Goal: Task Accomplishment & Management: Use online tool/utility

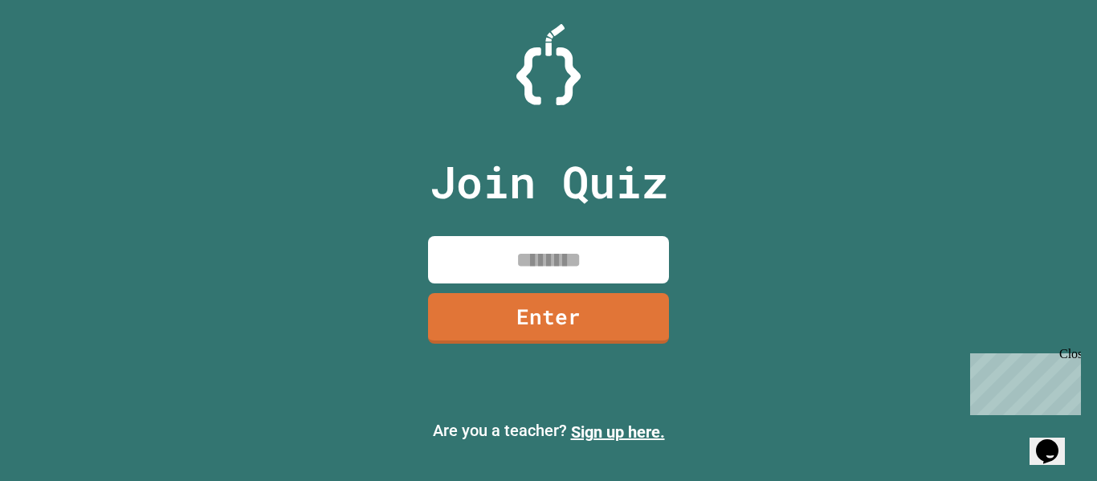
click at [498, 273] on input at bounding box center [548, 259] width 241 height 47
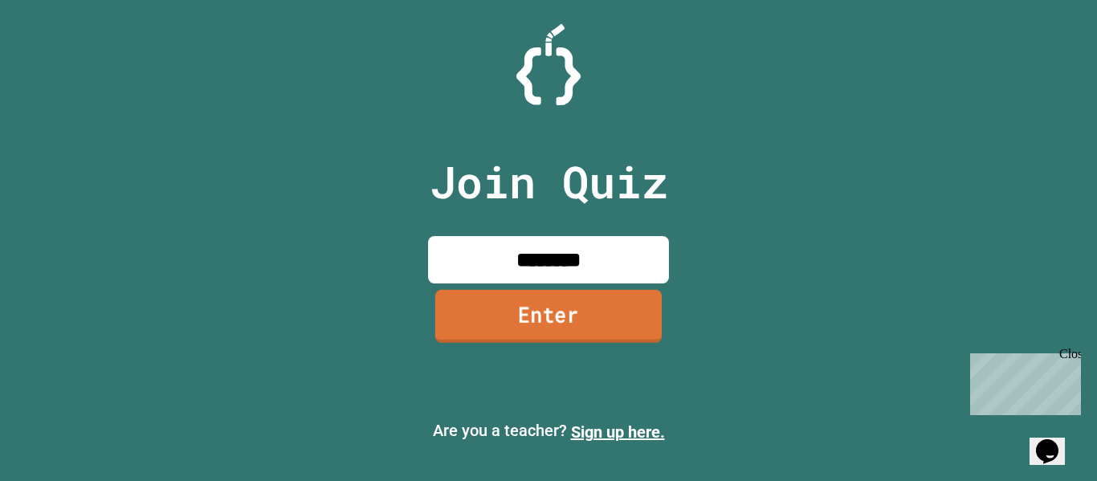
type input "********"
click at [502, 341] on link "Enter" at bounding box center [548, 317] width 243 height 53
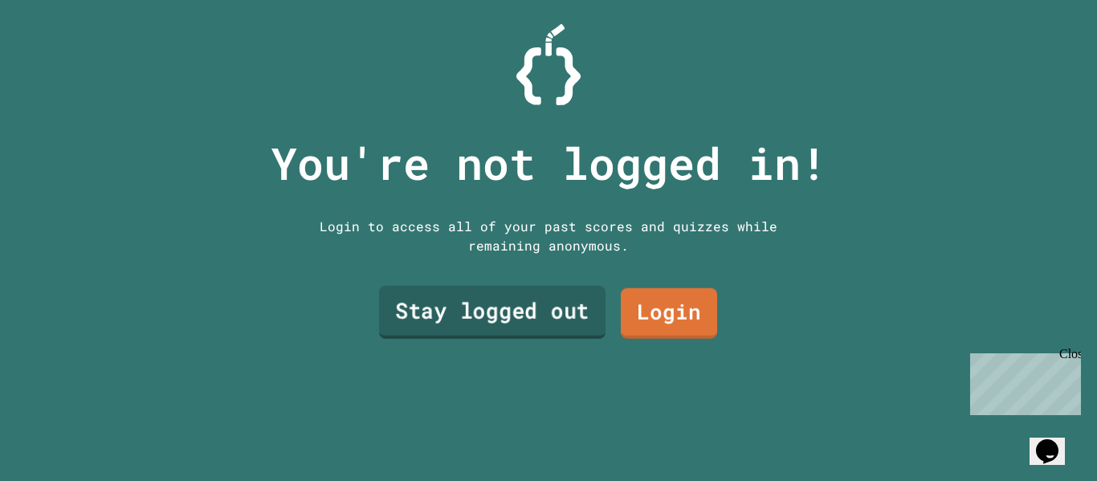
click at [580, 329] on link "Stay logged out" at bounding box center [492, 312] width 226 height 53
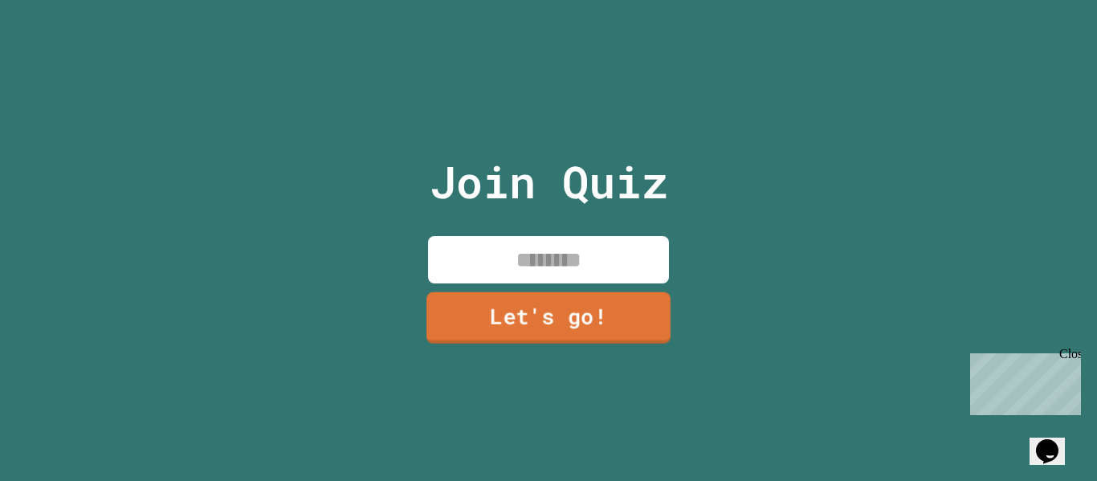
click at [534, 267] on input at bounding box center [548, 259] width 241 height 47
type input "******"
click at [557, 305] on link "Let's go!" at bounding box center [549, 316] width 238 height 53
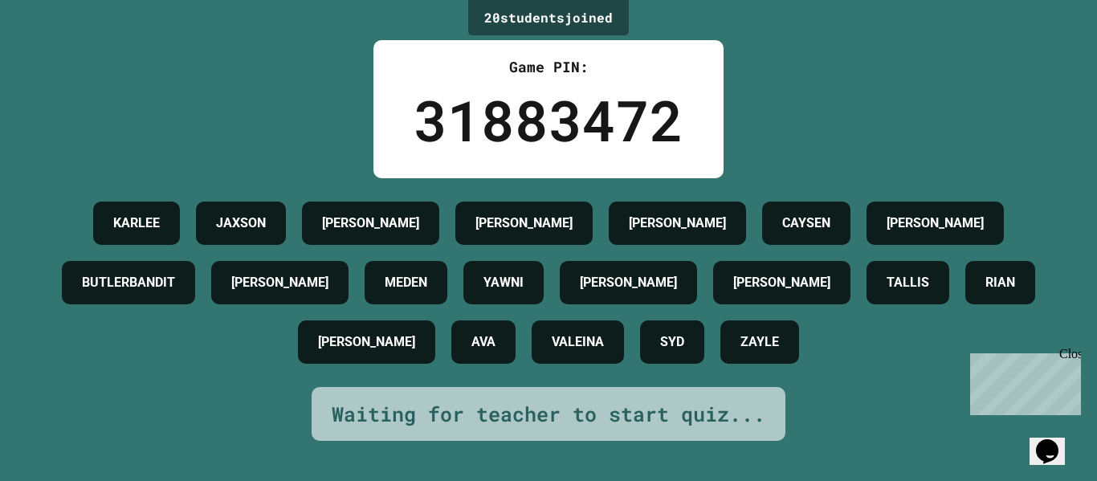
click at [328, 292] on h4 "[PERSON_NAME]" at bounding box center [279, 282] width 97 height 19
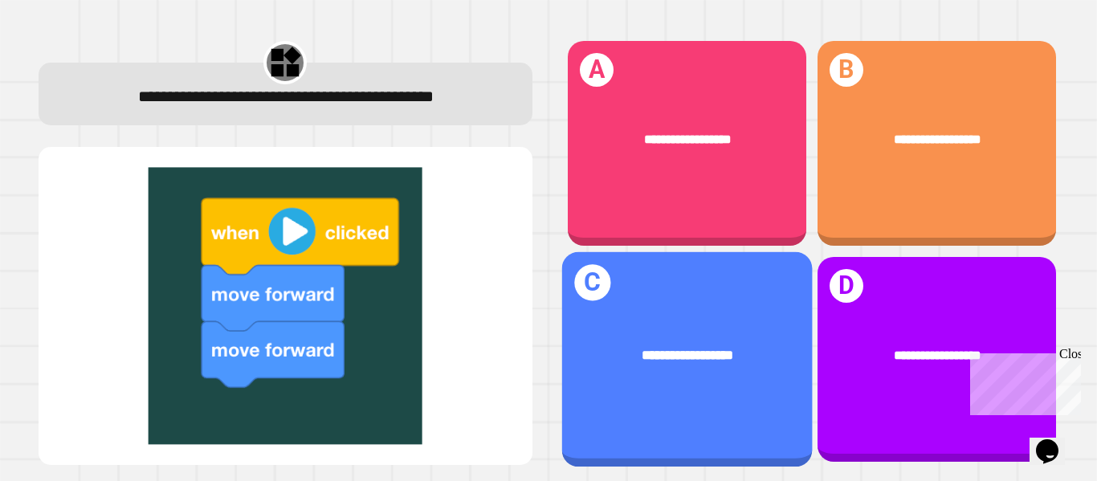
click at [708, 353] on span "**********" at bounding box center [687, 355] width 91 height 13
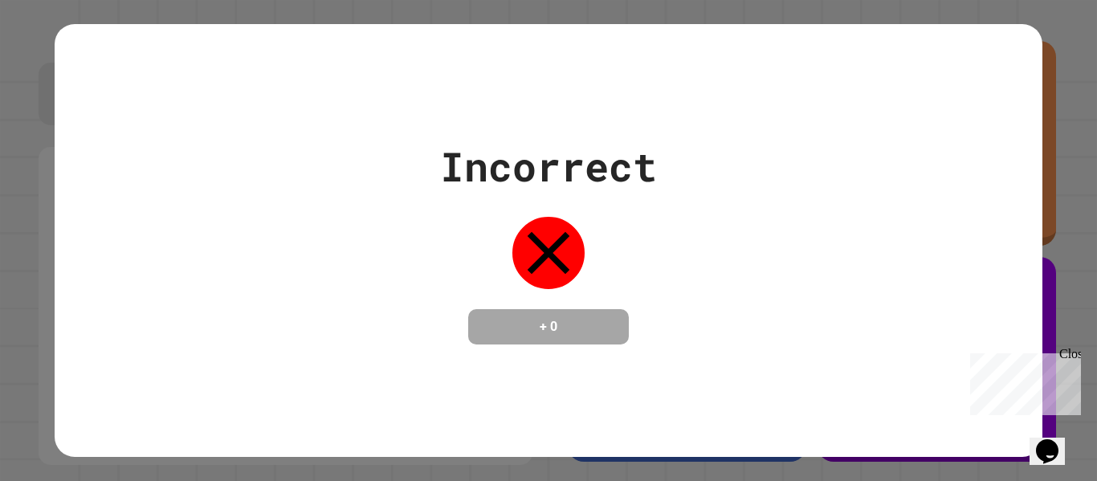
click at [651, 267] on div "Incorrect + 0" at bounding box center [548, 241] width 217 height 208
click at [510, 246] on div at bounding box center [548, 253] width 80 height 80
click at [540, 247] on icon at bounding box center [548, 253] width 72 height 72
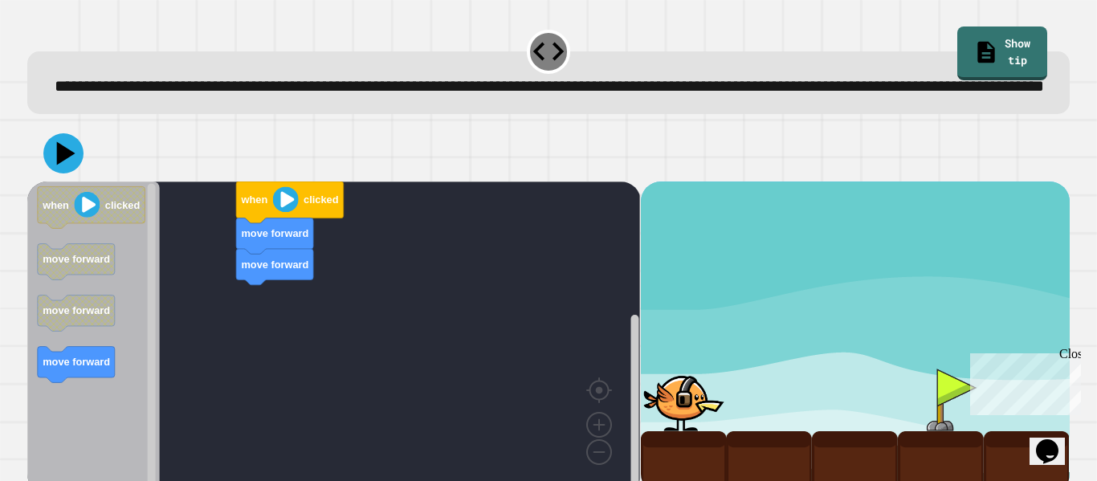
click at [305, 312] on div "move forward move forward when clicked when clicked move forward move forward m…" at bounding box center [333, 338] width 613 height 312
click at [79, 265] on text "move forward" at bounding box center [76, 259] width 67 height 12
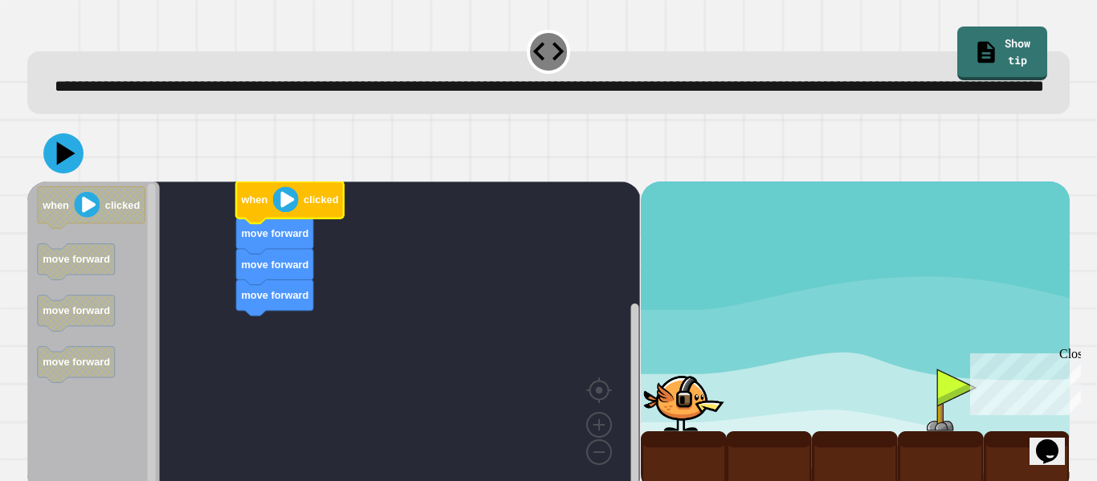
click at [278, 212] on image "Blockly Workspace" at bounding box center [286, 199] width 26 height 26
click at [59, 168] on icon at bounding box center [66, 154] width 22 height 28
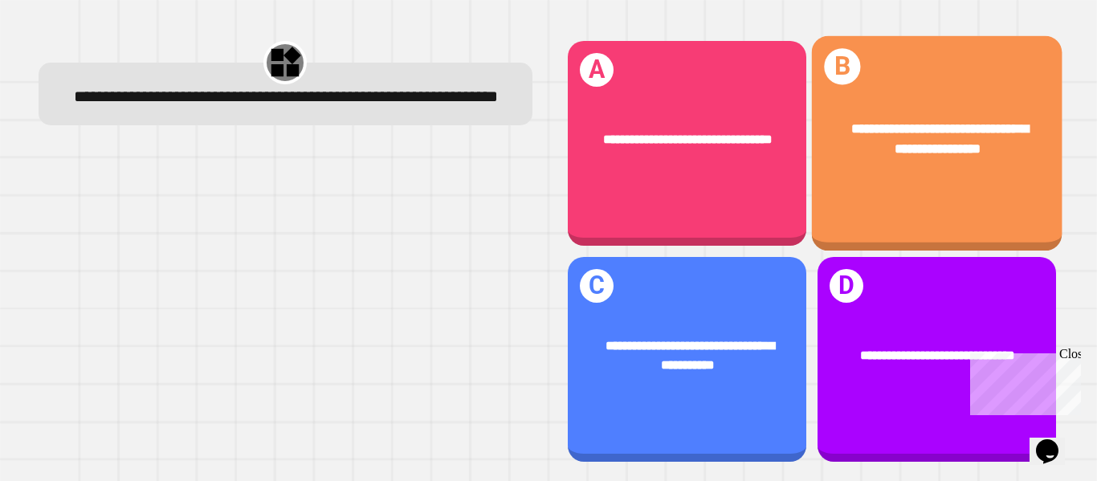
click at [863, 161] on div "**********" at bounding box center [936, 139] width 251 height 95
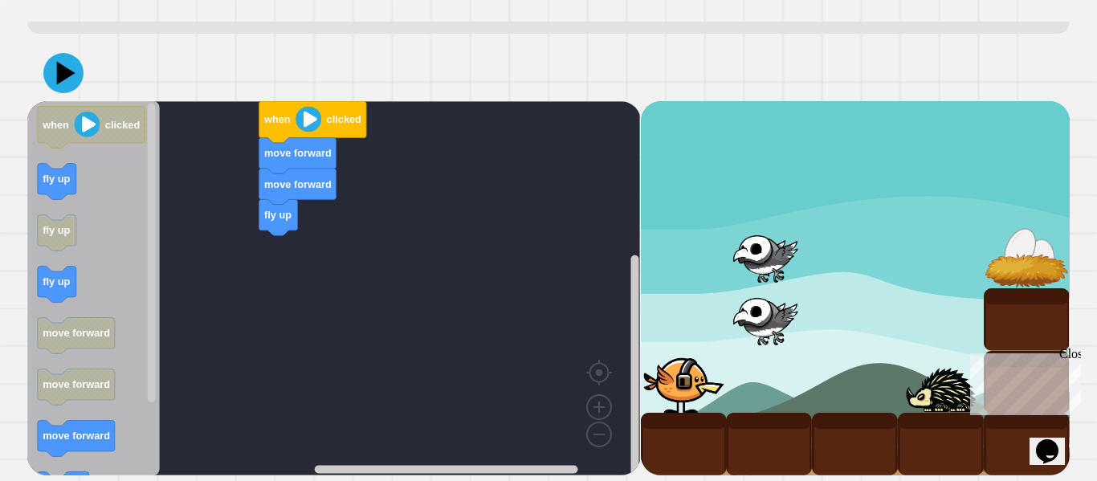
scroll to position [108, 0]
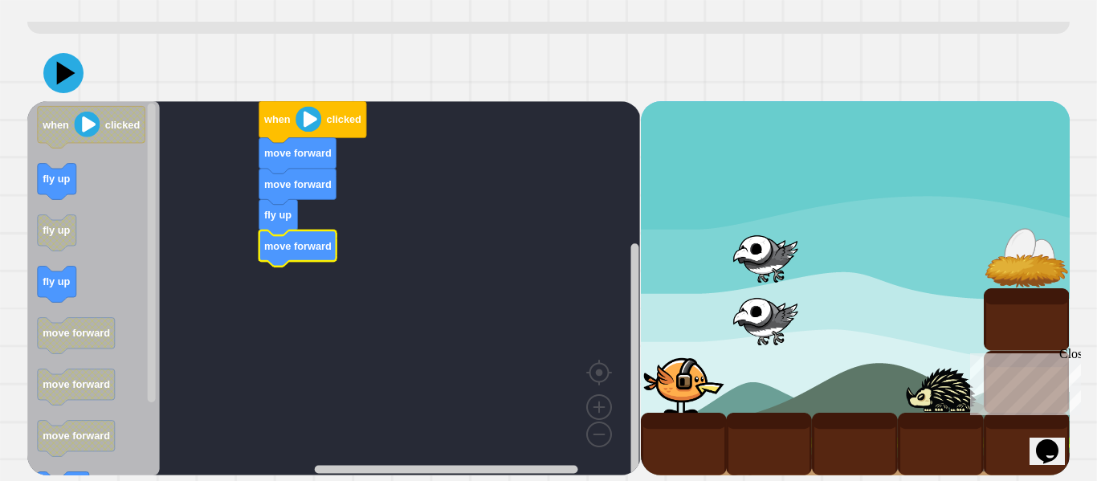
click at [302, 115] on image "Blockly Workspace" at bounding box center [309, 119] width 26 height 26
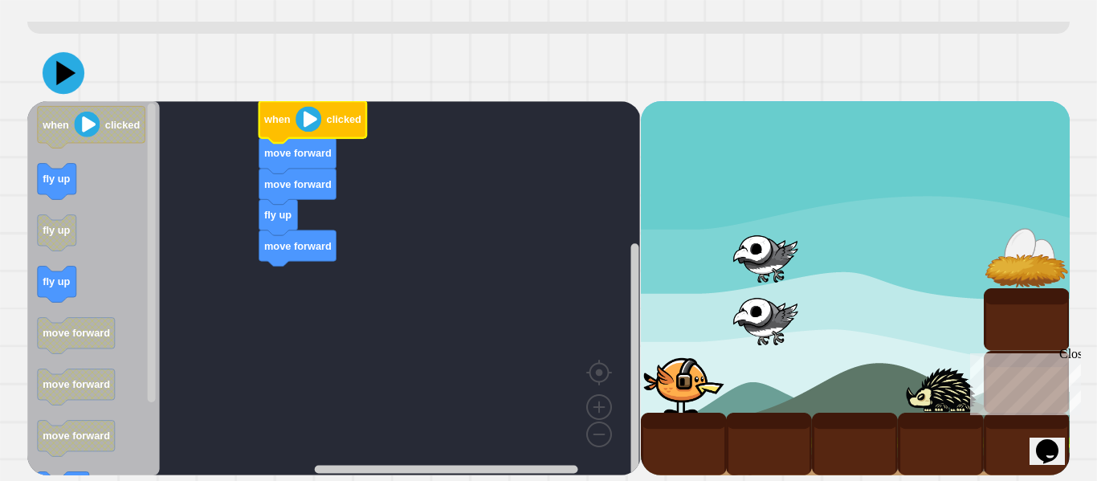
click at [81, 77] on icon at bounding box center [64, 73] width 42 height 42
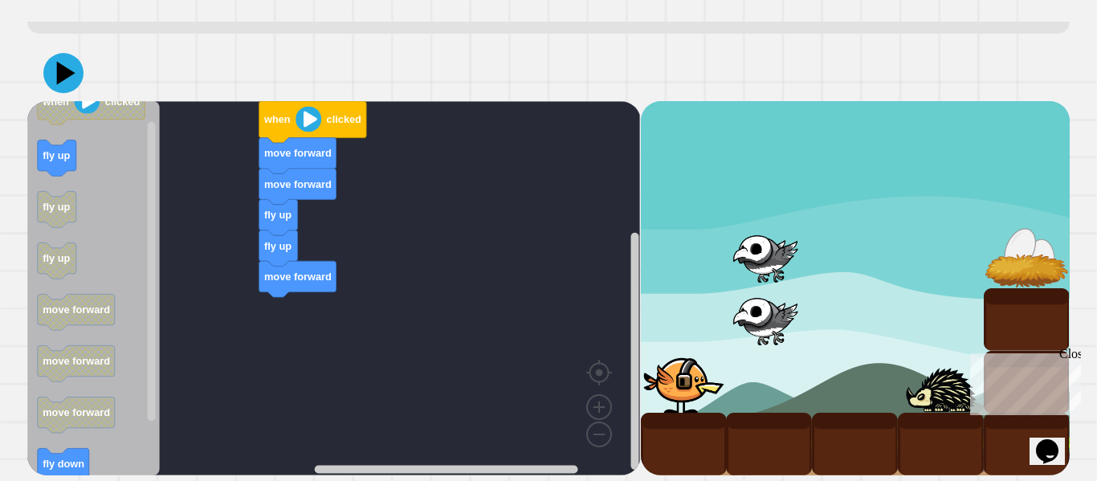
click at [298, 302] on div "fly up fly up move forward move forward move forward when clicked when clicked …" at bounding box center [333, 288] width 613 height 374
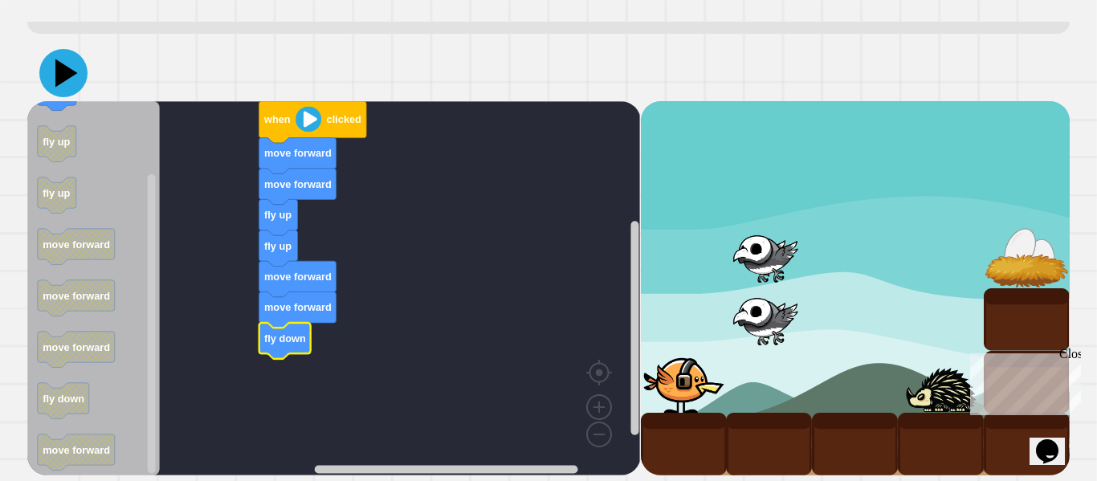
click at [69, 74] on icon at bounding box center [66, 73] width 22 height 28
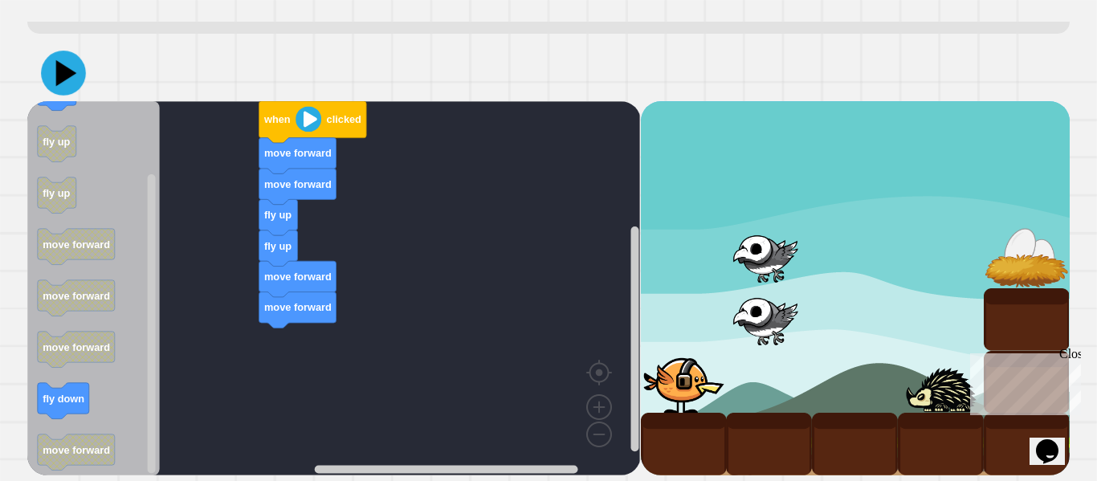
click at [71, 84] on icon at bounding box center [63, 73] width 45 height 45
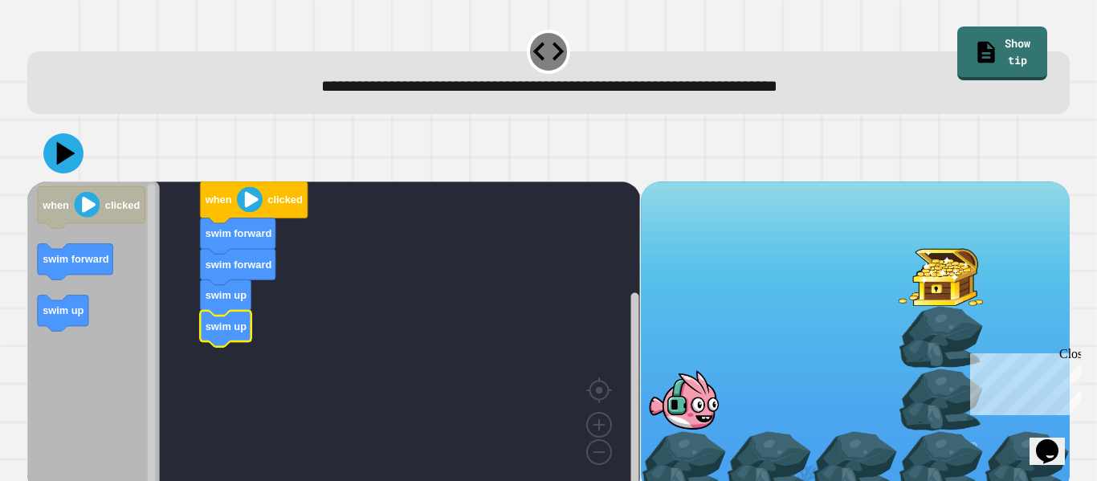
click at [115, 268] on icon "Blockly Workspace" at bounding box center [93, 338] width 133 height 312
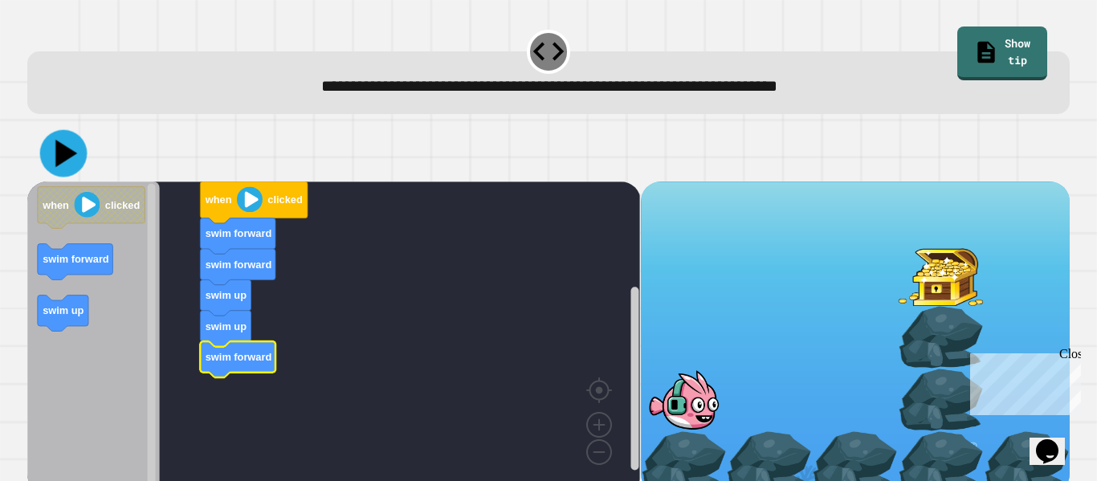
click at [59, 152] on icon at bounding box center [66, 153] width 22 height 27
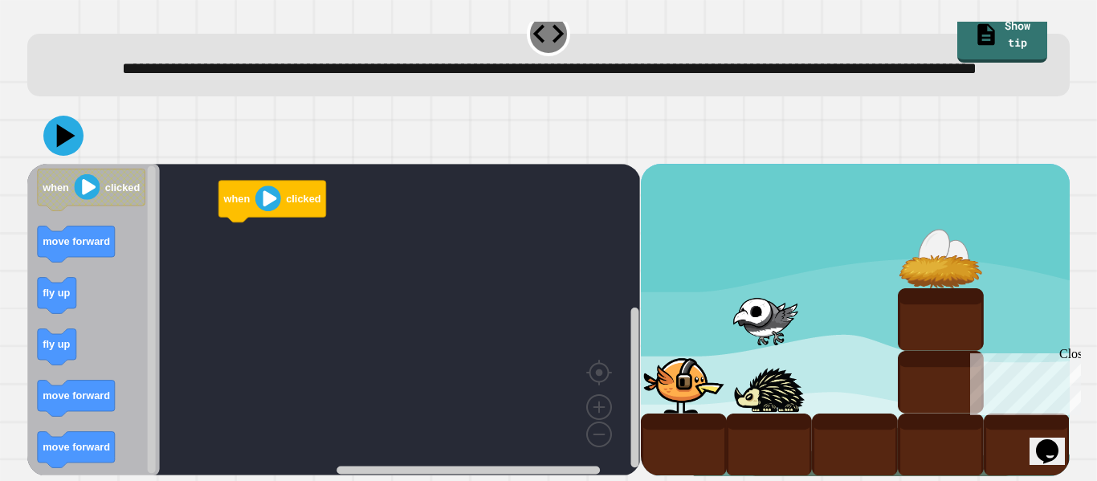
scroll to position [45, 0]
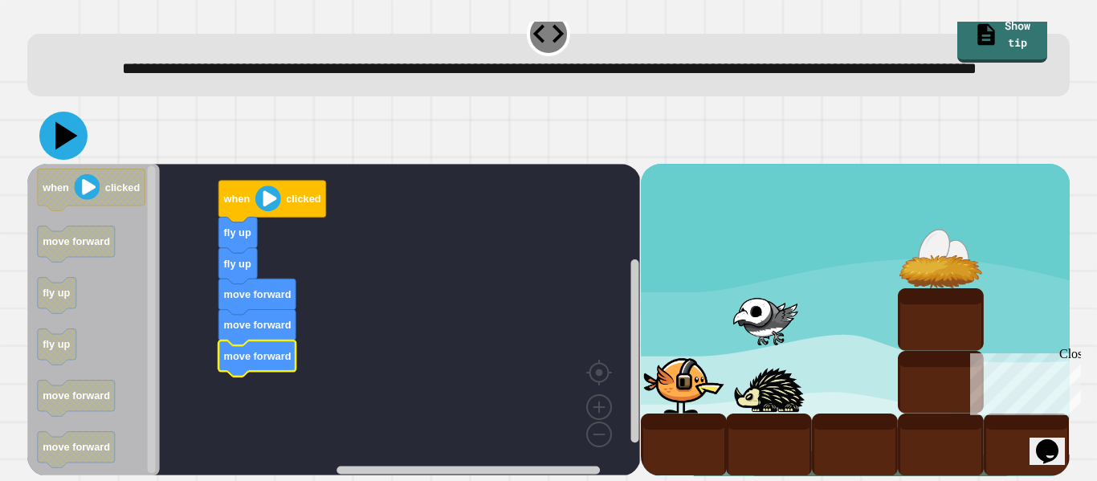
click at [54, 131] on icon at bounding box center [63, 136] width 48 height 48
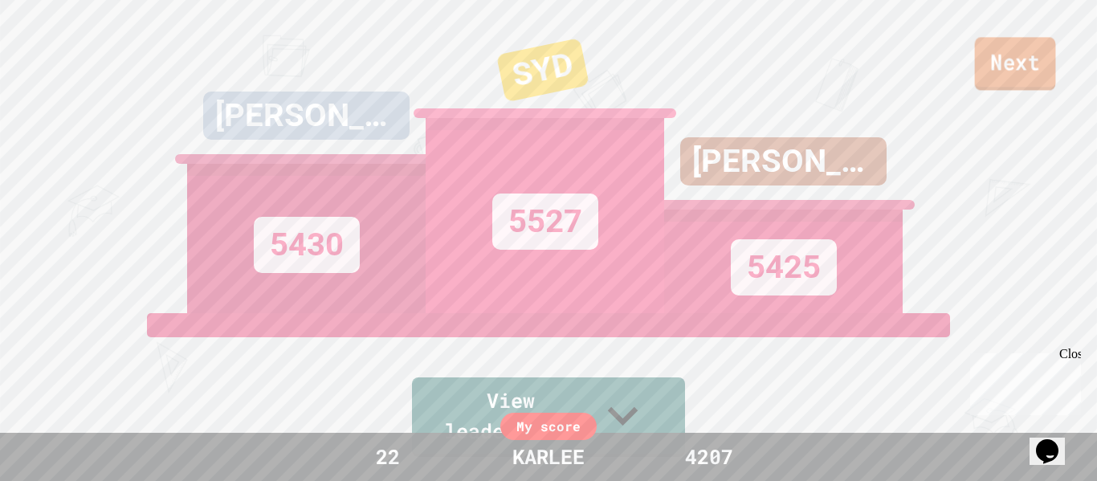
click at [1002, 67] on link "Next" at bounding box center [1015, 63] width 81 height 53
